Goal: Information Seeking & Learning: Learn about a topic

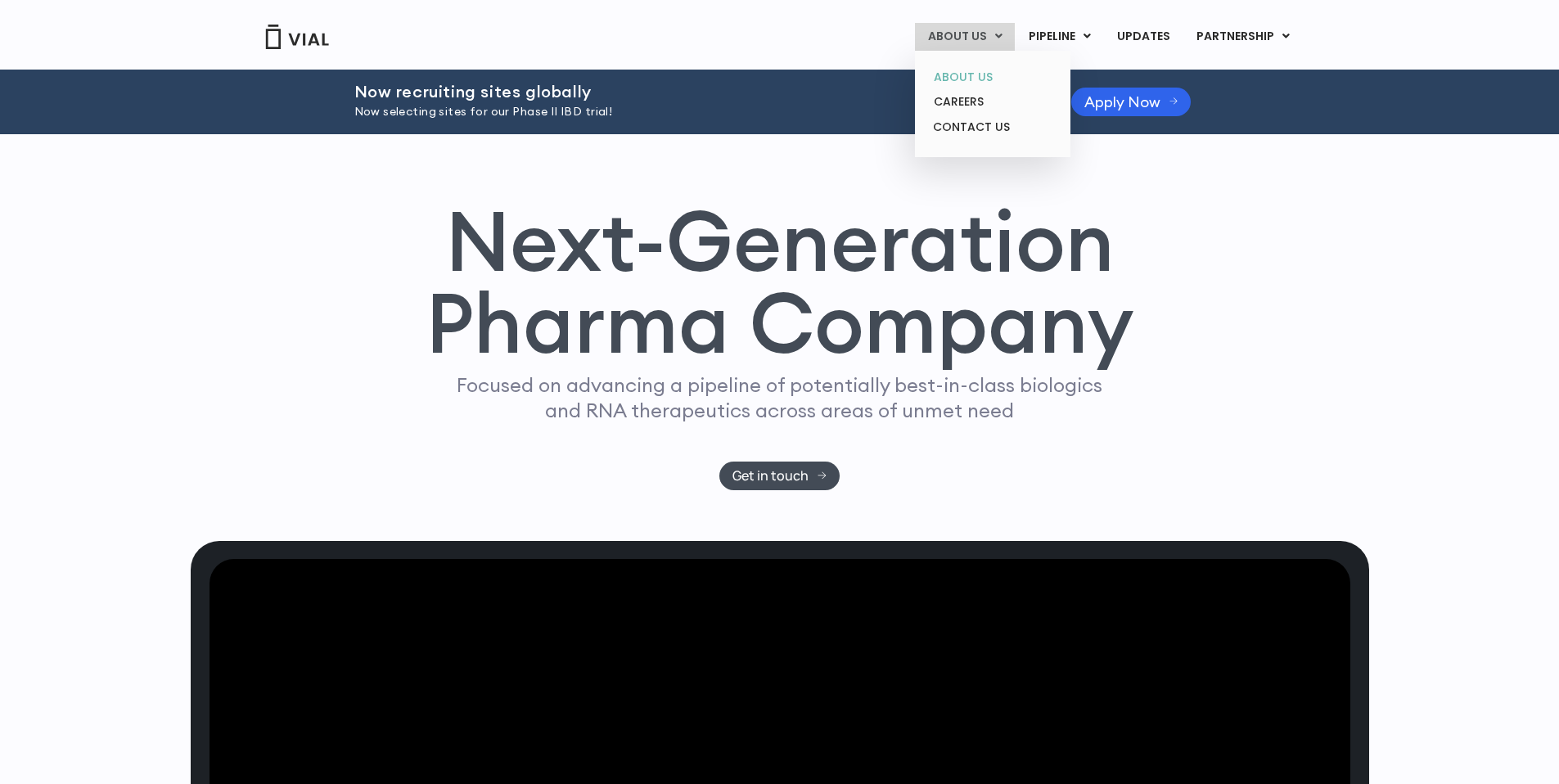
click at [973, 82] on link "ABOUT US" at bounding box center [992, 77] width 143 height 25
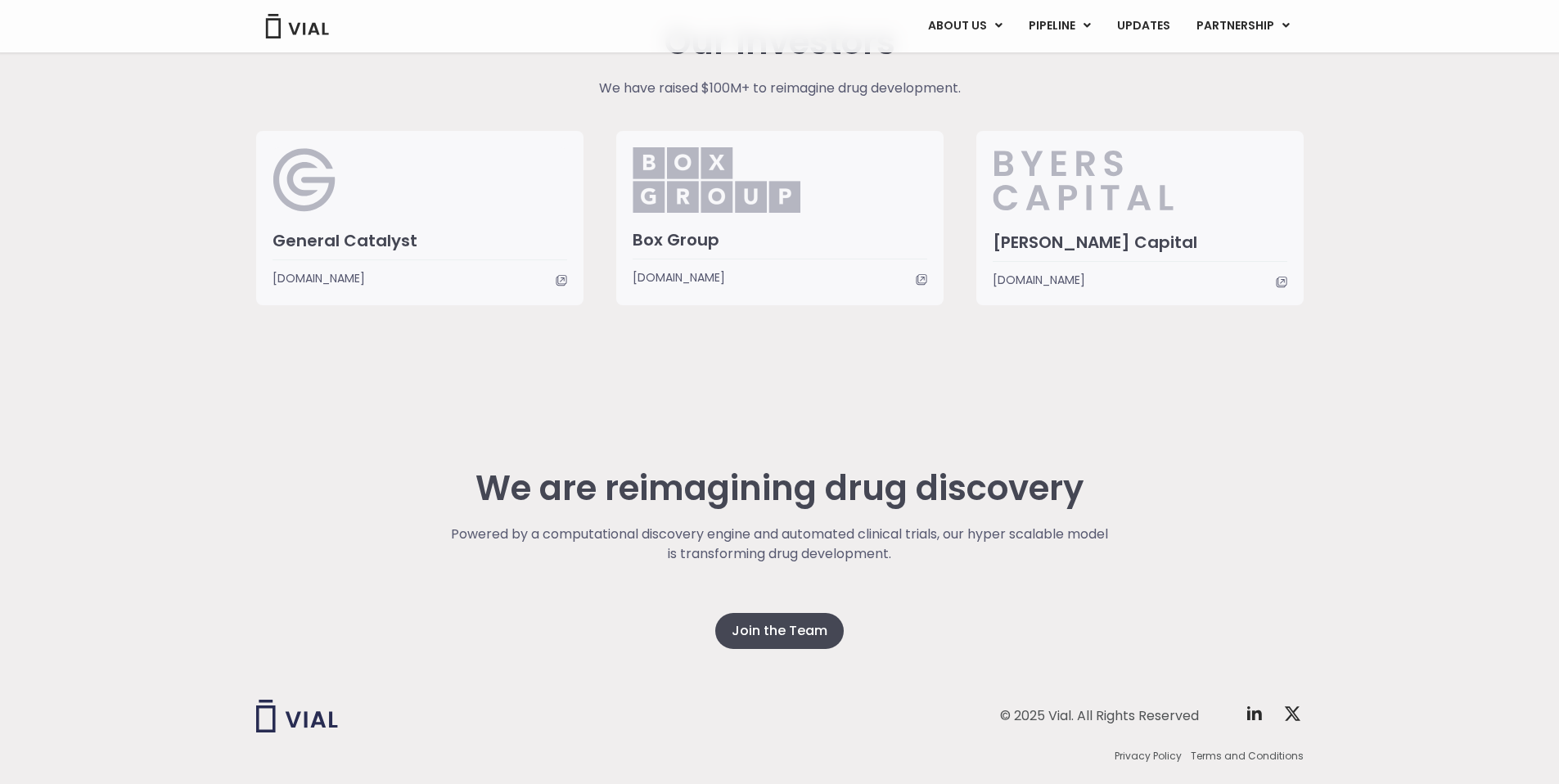
scroll to position [4096, 0]
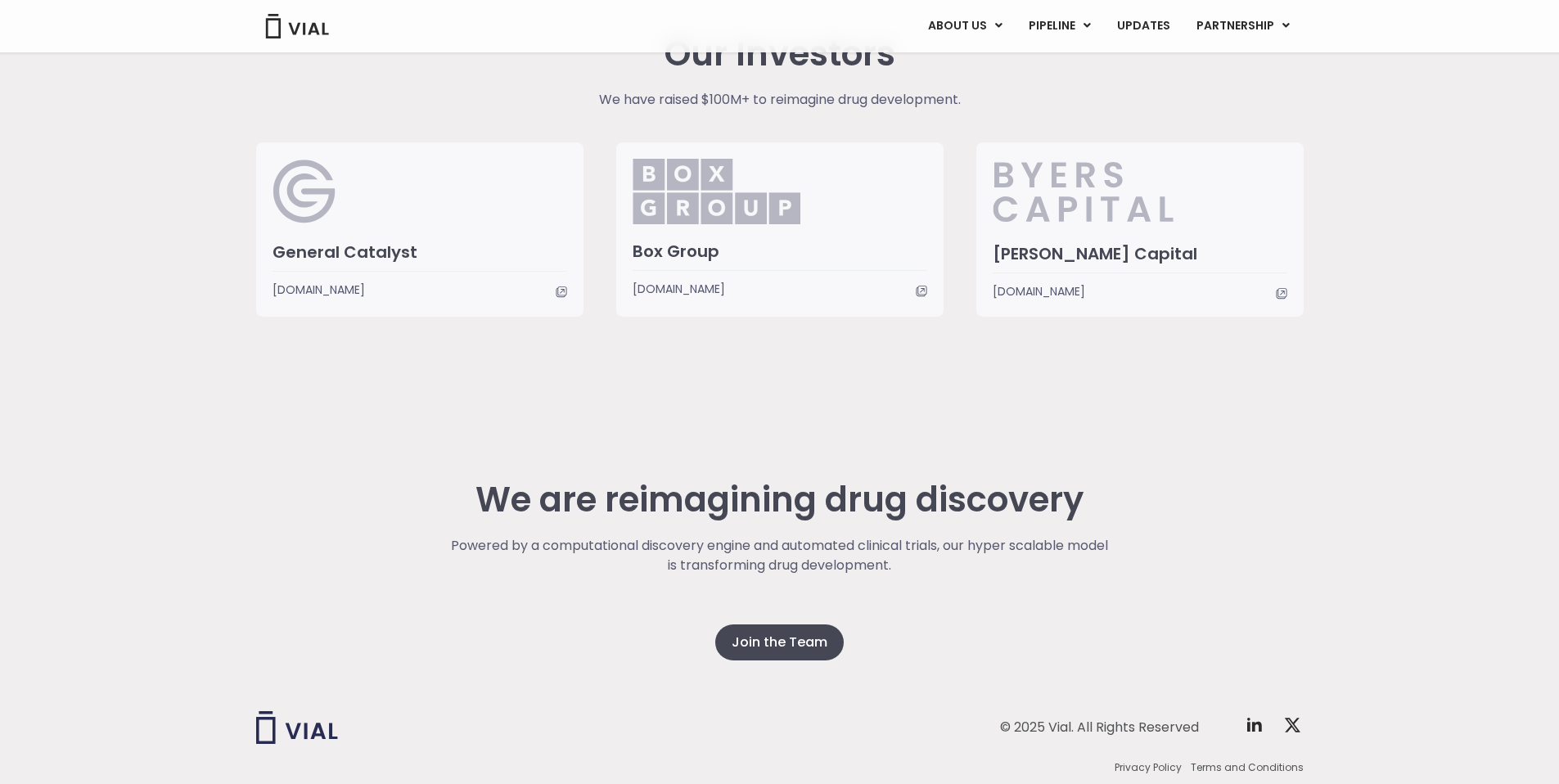
click at [786, 493] on h2 "We are reimagining drug discovery" at bounding box center [779, 500] width 662 height 39
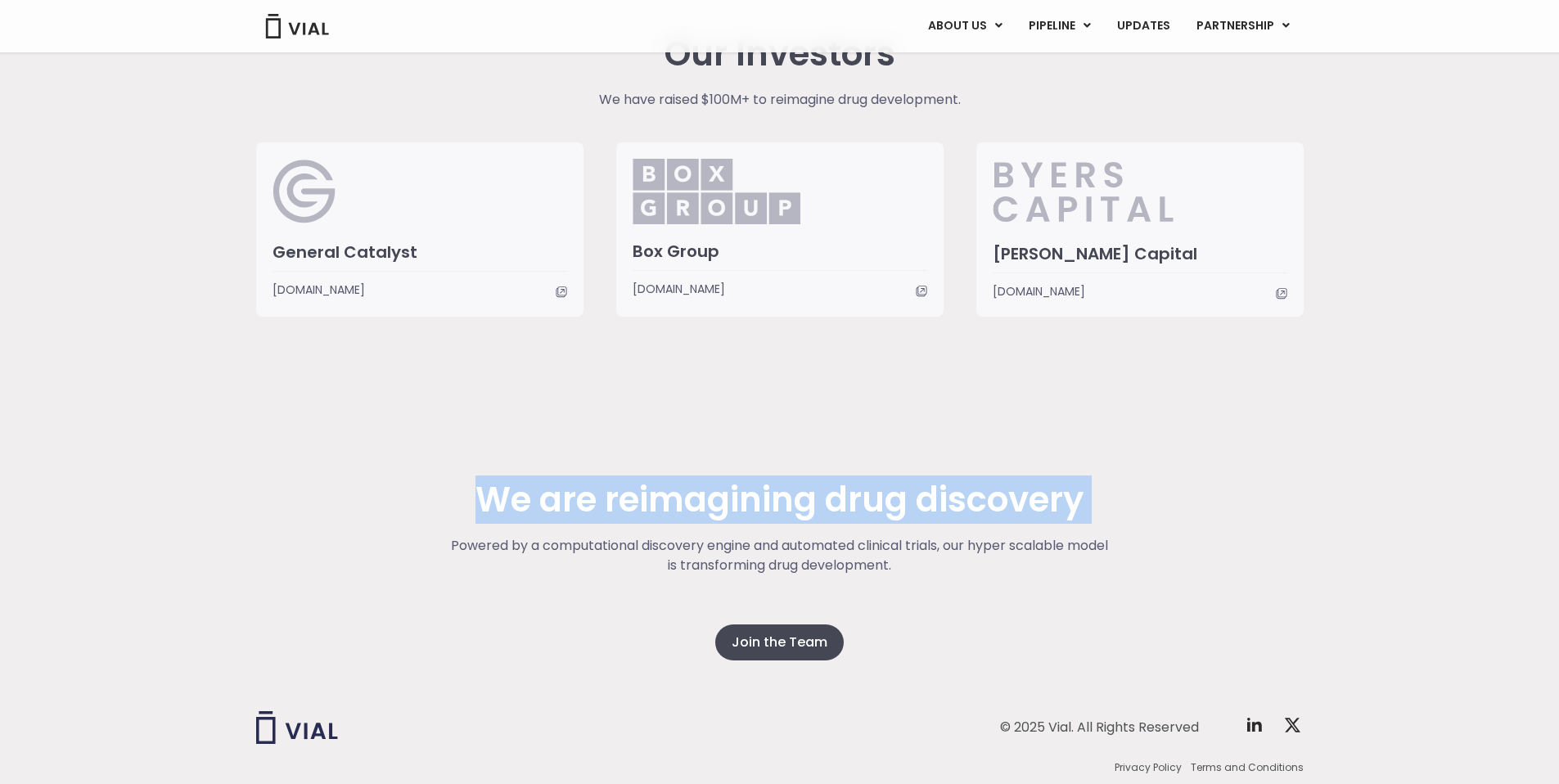
click at [786, 493] on h2 "We are reimagining drug discovery" at bounding box center [779, 500] width 662 height 39
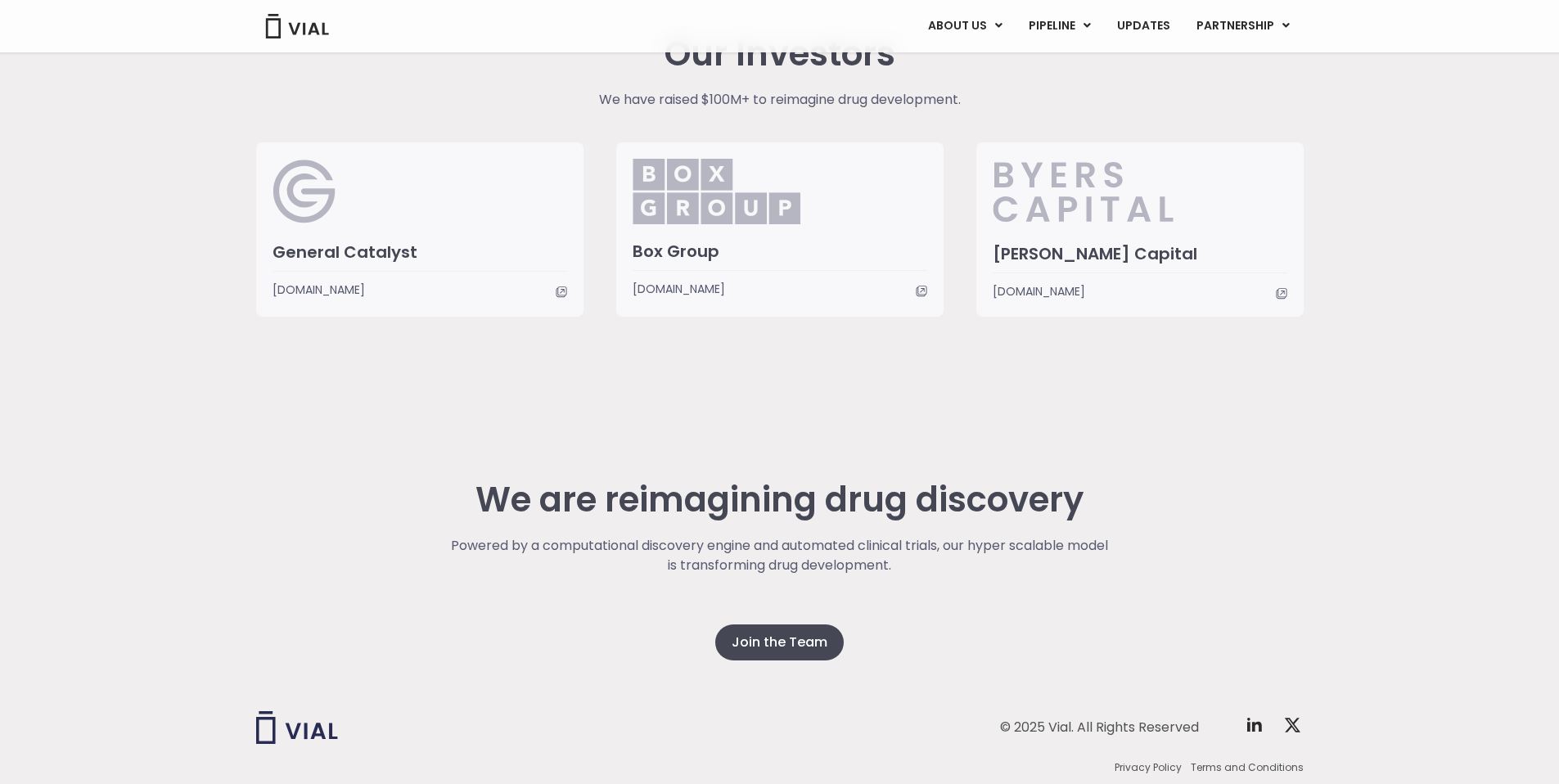
click at [753, 422] on div "We are reimagining drug discovery Powered by a computational discovery engine a…" at bounding box center [780, 619] width 1048 height 442
